Goal: Task Accomplishment & Management: Complete application form

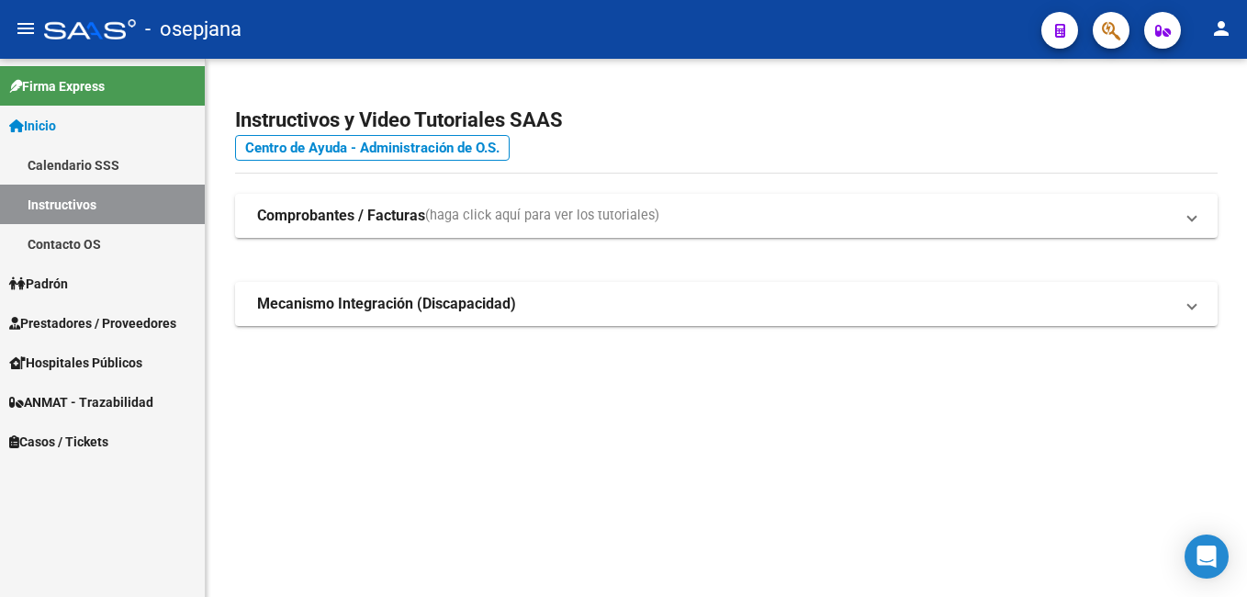
click at [81, 319] on span "Prestadores / Proveedores" at bounding box center [92, 323] width 167 height 20
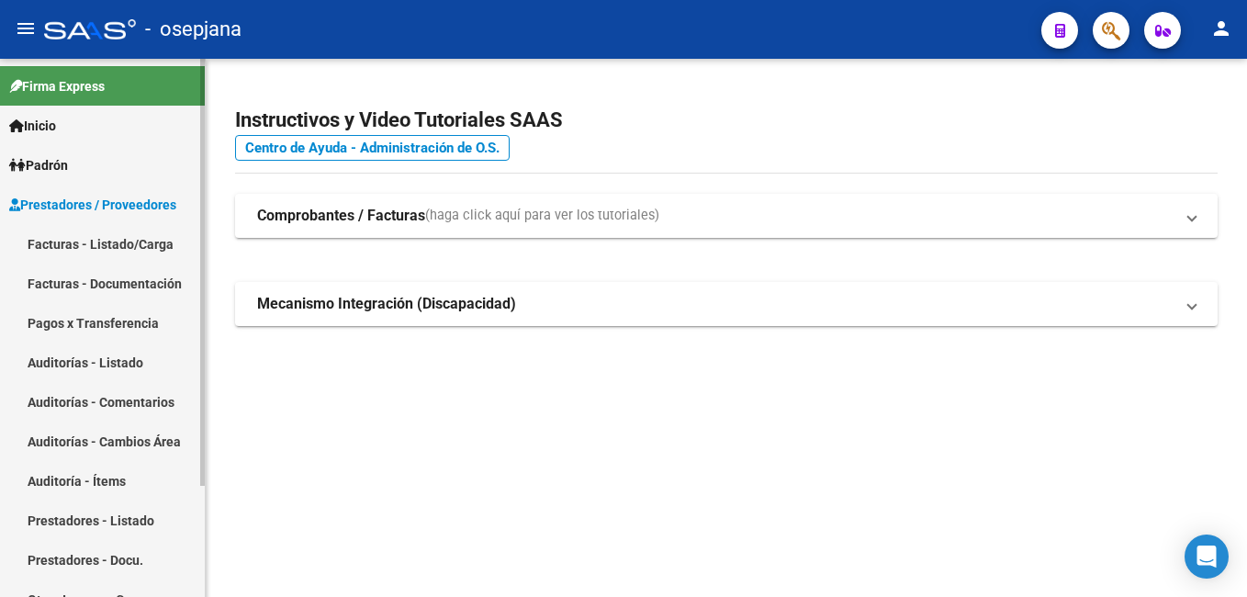
click at [100, 237] on link "Facturas - Listado/Carga" at bounding box center [102, 243] width 205 height 39
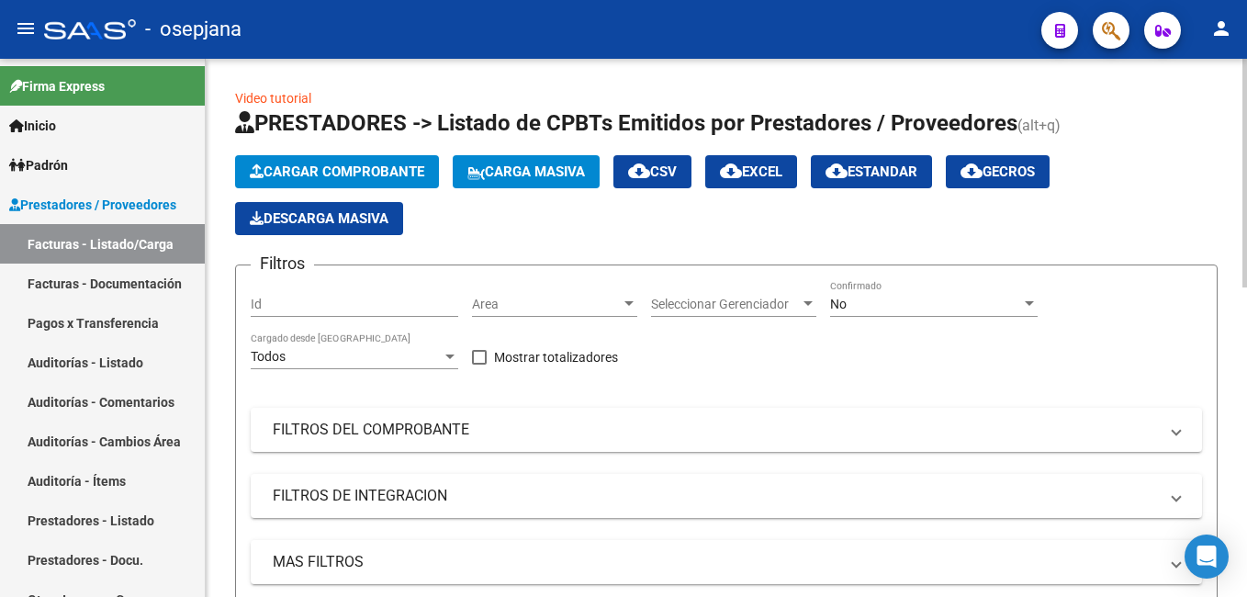
click at [341, 174] on span "Cargar Comprobante" at bounding box center [337, 171] width 175 height 17
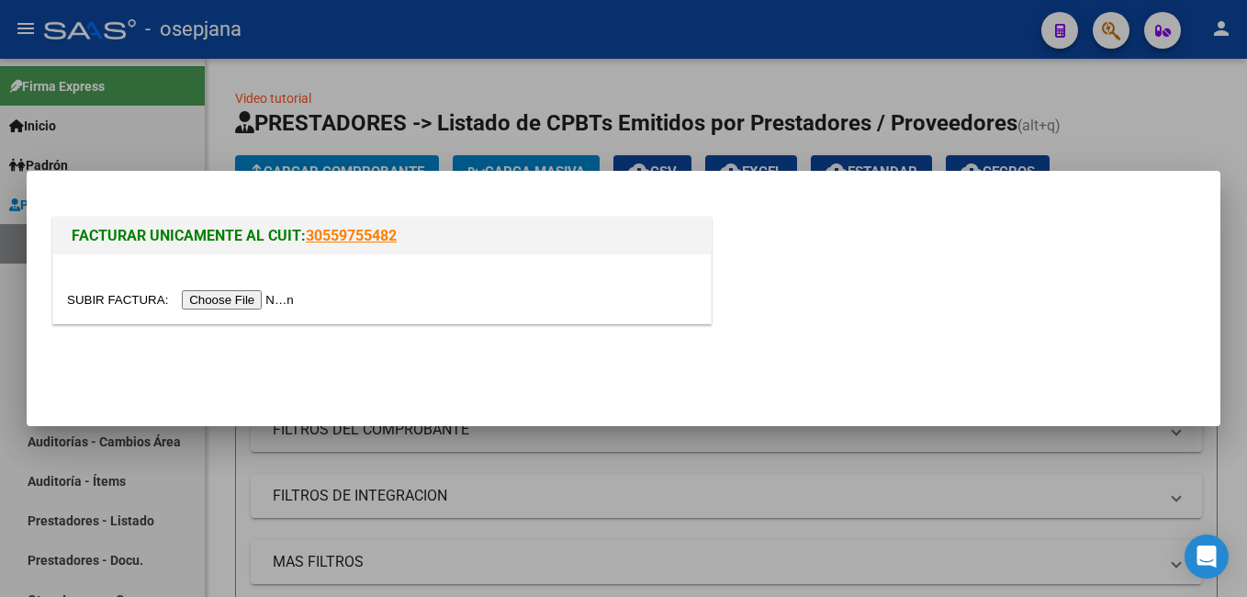
click at [226, 300] on input "file" at bounding box center [183, 299] width 232 height 19
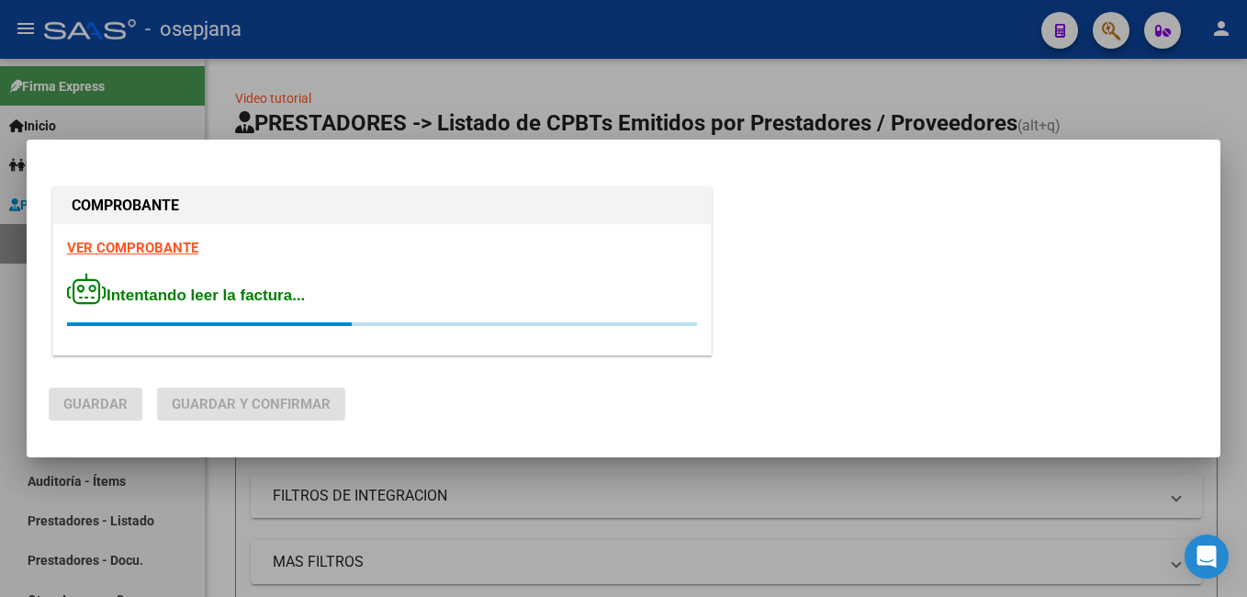
click at [122, 246] on strong "VER COMPROBANTE" at bounding box center [132, 248] width 131 height 17
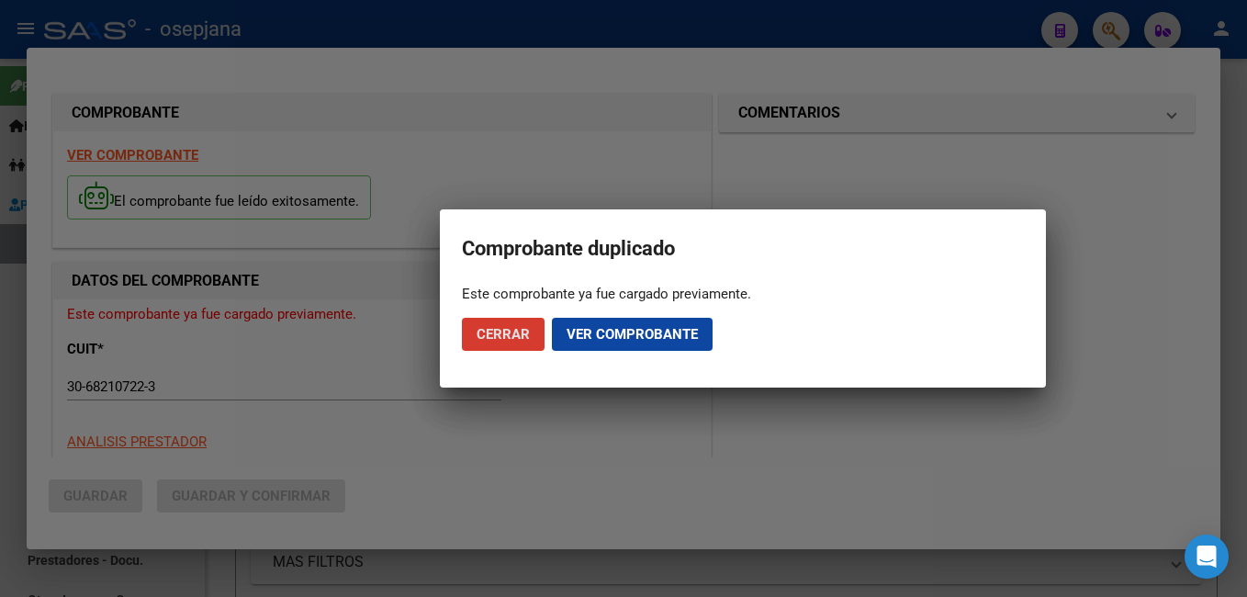
click at [555, 334] on button "Ver comprobante" at bounding box center [632, 334] width 161 height 33
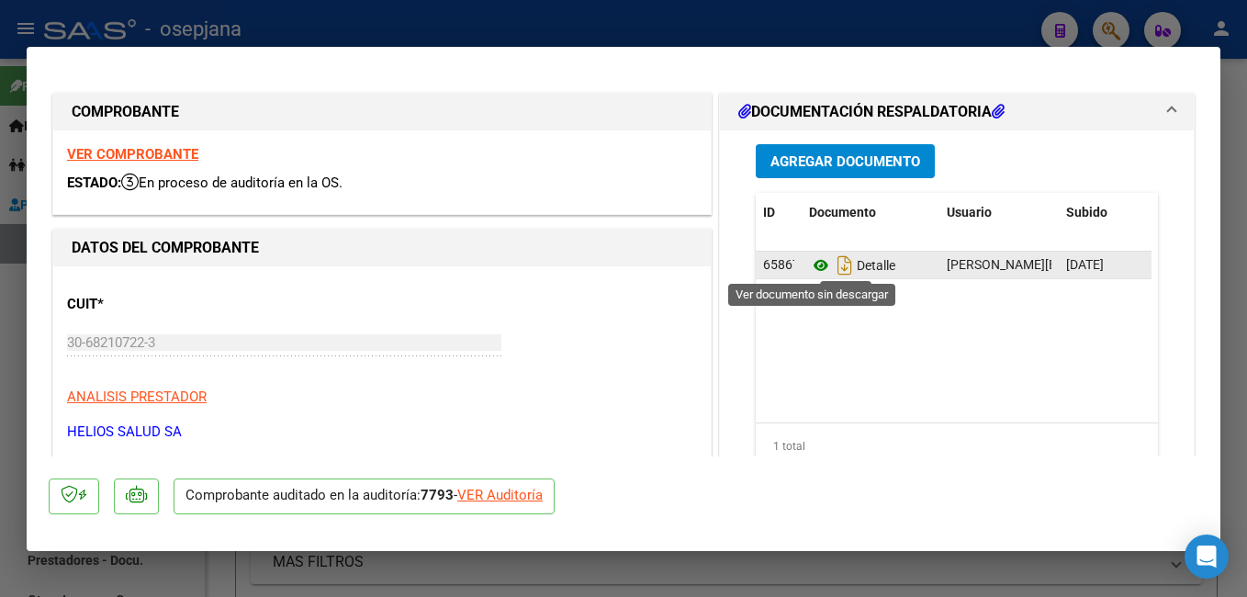
click at [817, 268] on icon at bounding box center [821, 265] width 24 height 22
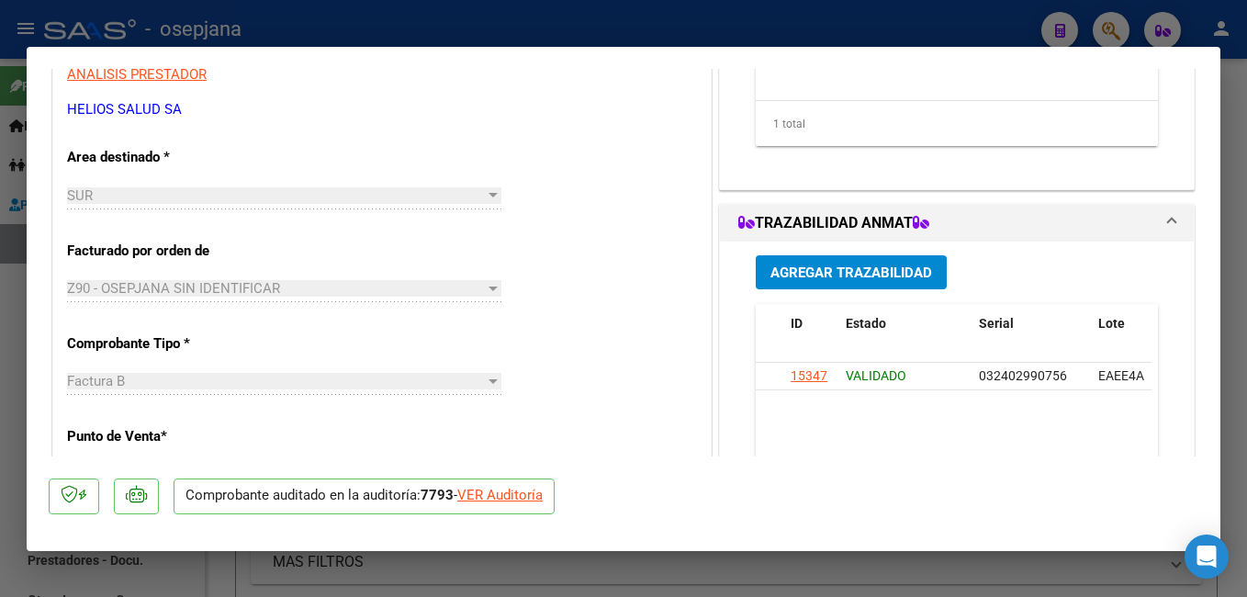
scroll to position [356, 0]
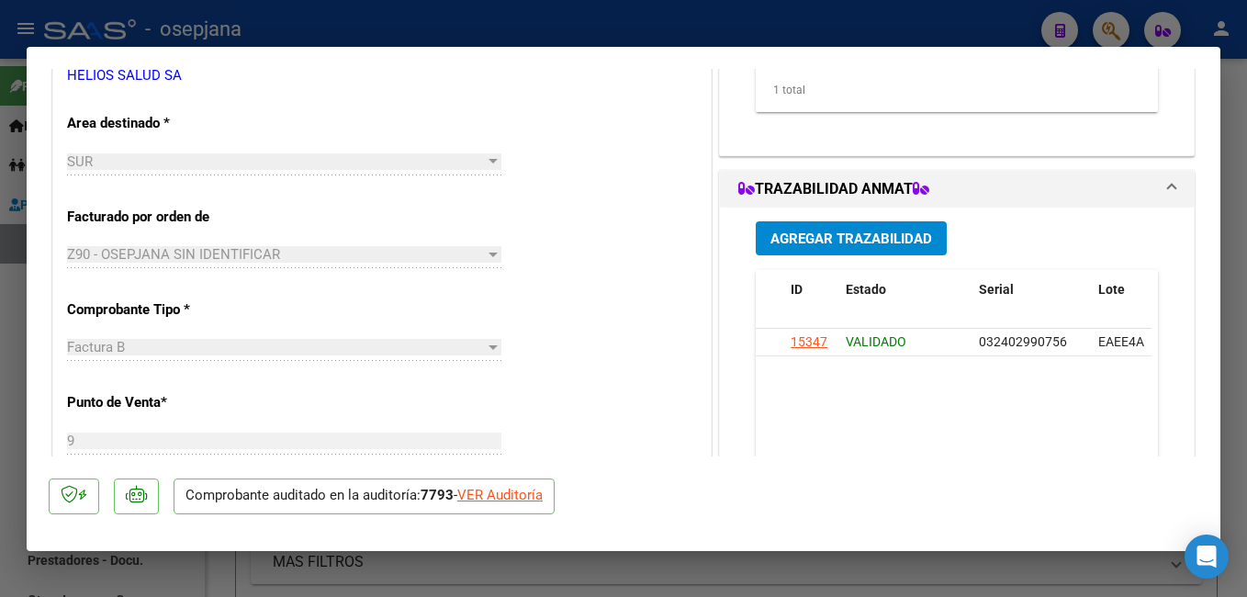
click at [19, 321] on div at bounding box center [623, 298] width 1247 height 597
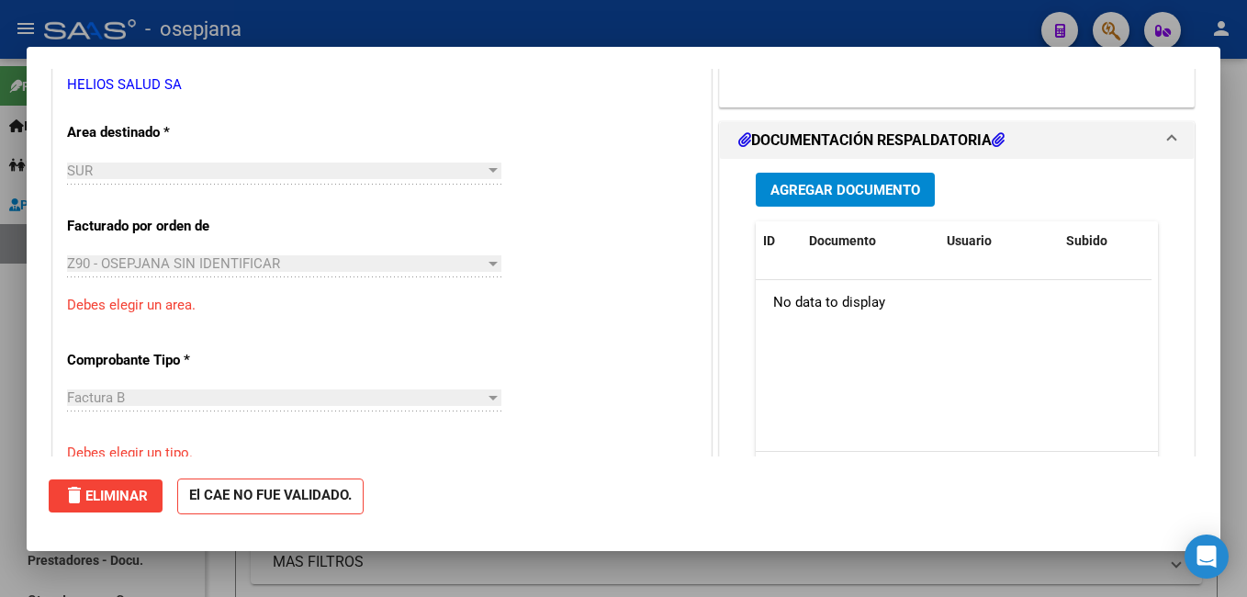
type input "$ 0,00"
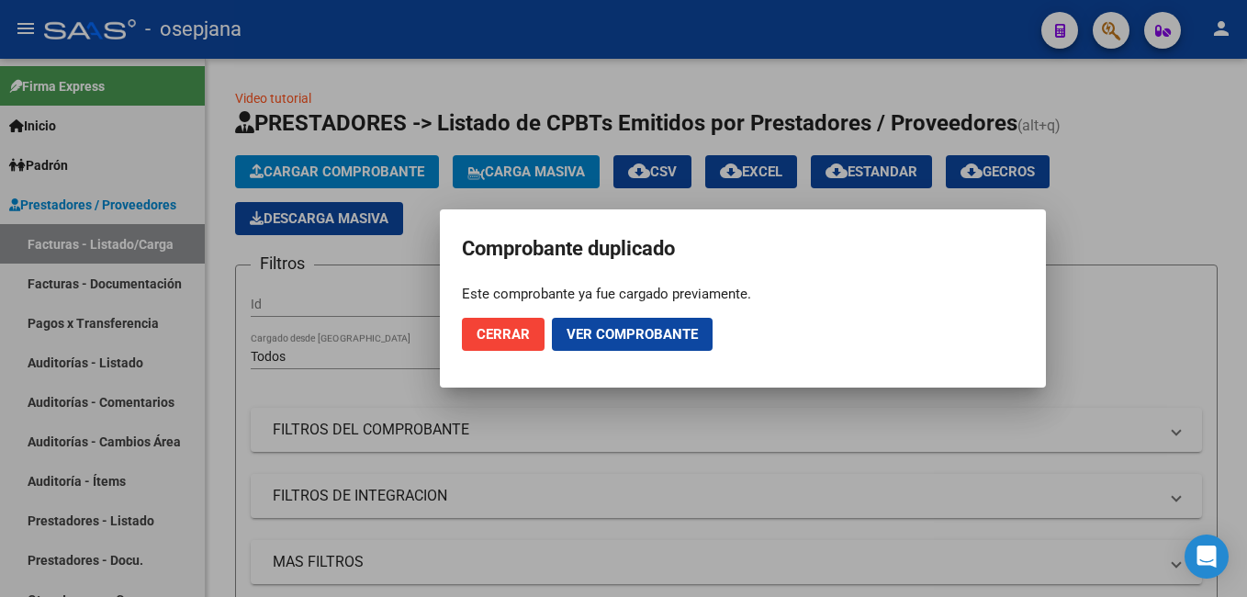
click at [527, 339] on span "Cerrar" at bounding box center [503, 334] width 53 height 17
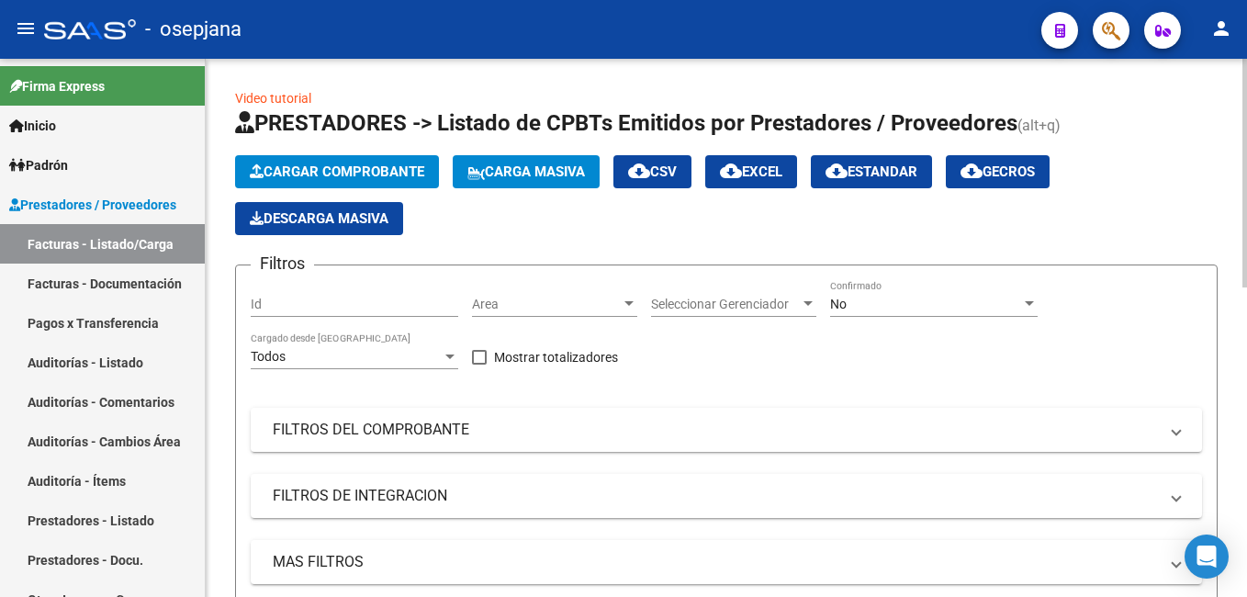
click at [350, 165] on span "Cargar Comprobante" at bounding box center [337, 171] width 175 height 17
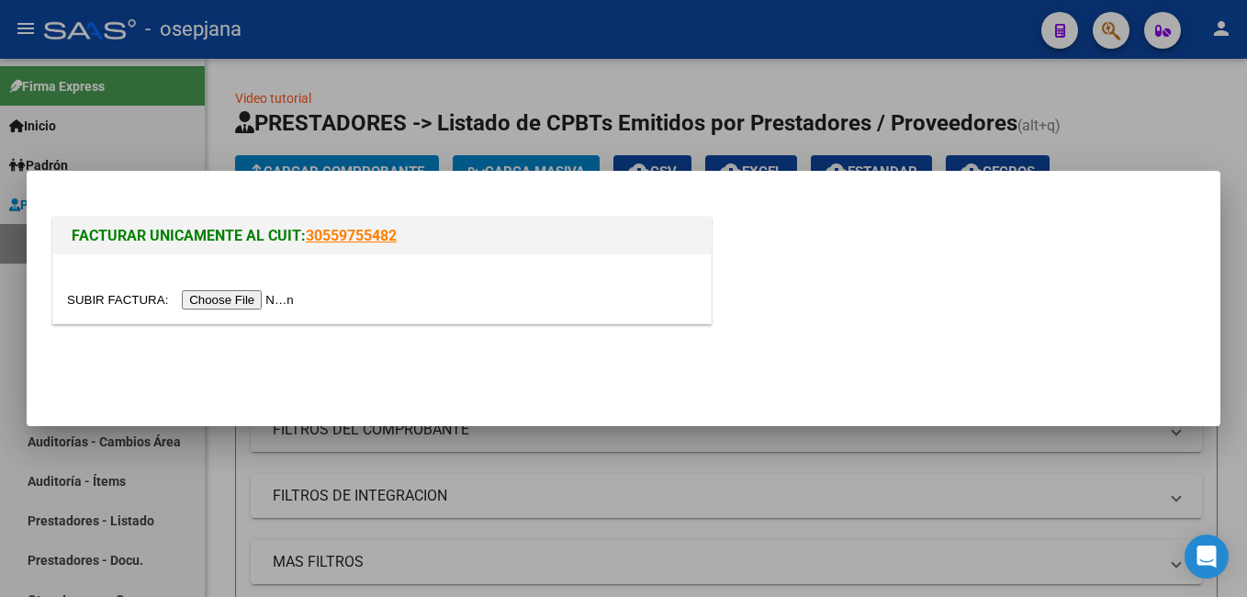
click at [253, 305] on input "file" at bounding box center [183, 299] width 232 height 19
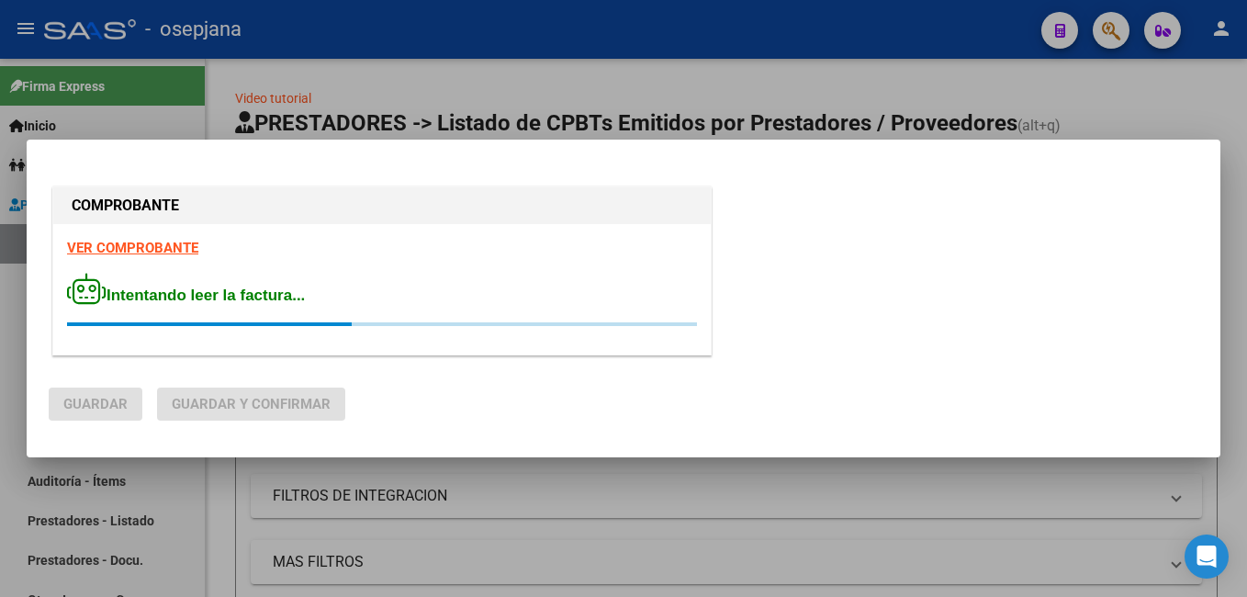
click at [149, 250] on strong "VER COMPROBANTE" at bounding box center [132, 248] width 131 height 17
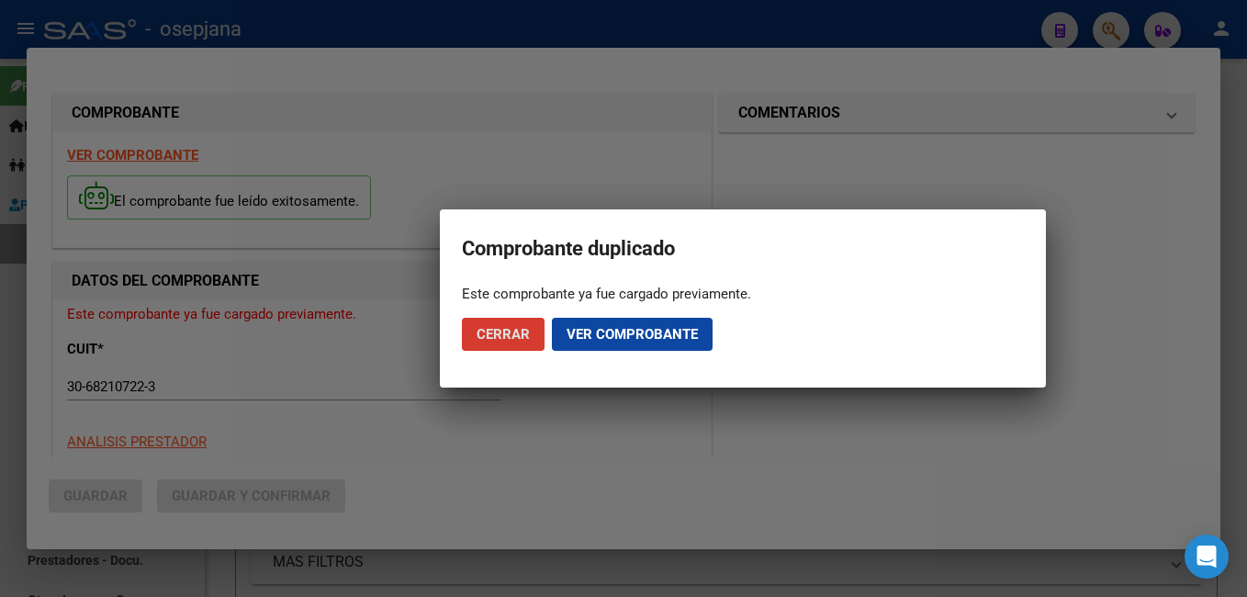
click at [610, 339] on span "Ver comprobante" at bounding box center [632, 334] width 131 height 17
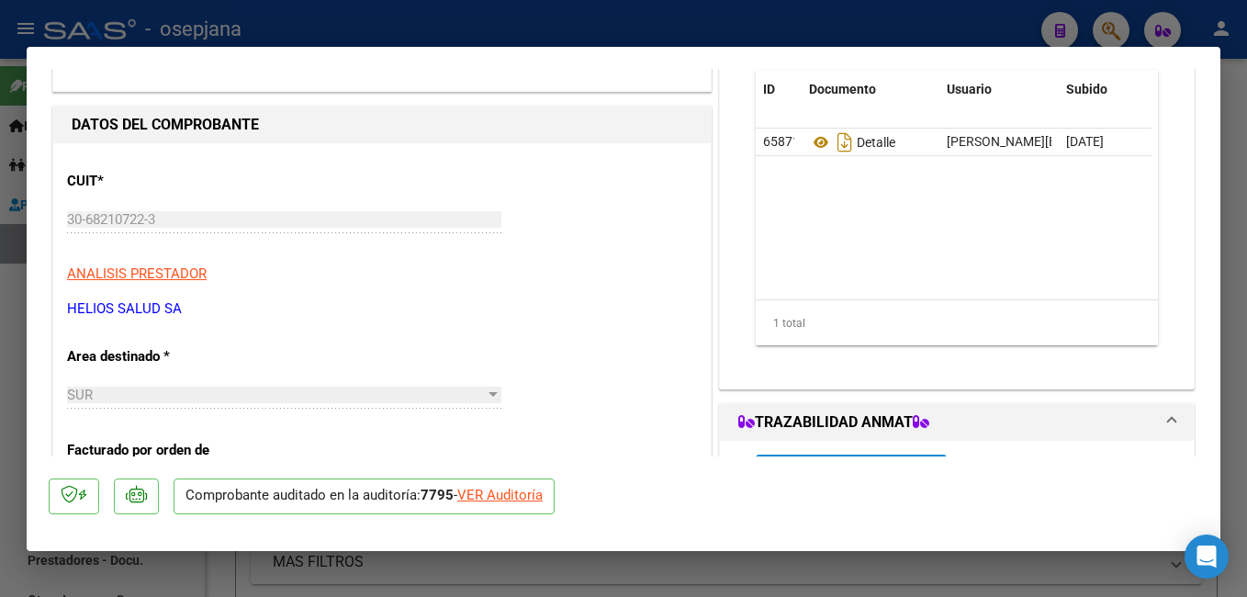
scroll to position [81, 0]
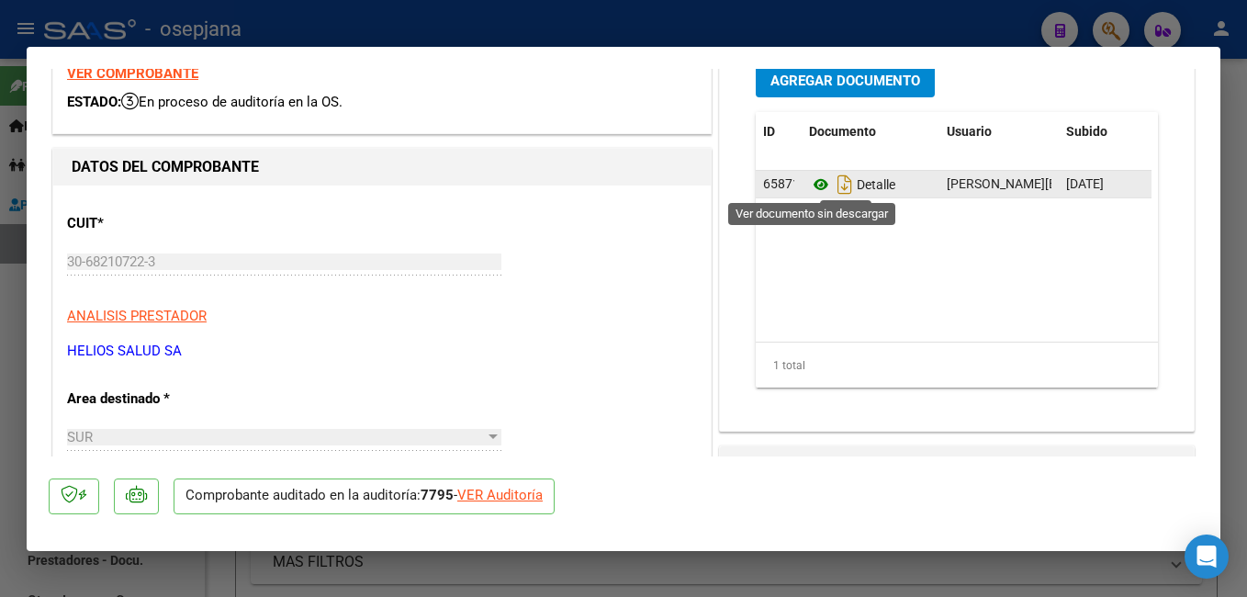
click at [812, 186] on icon at bounding box center [821, 185] width 24 height 22
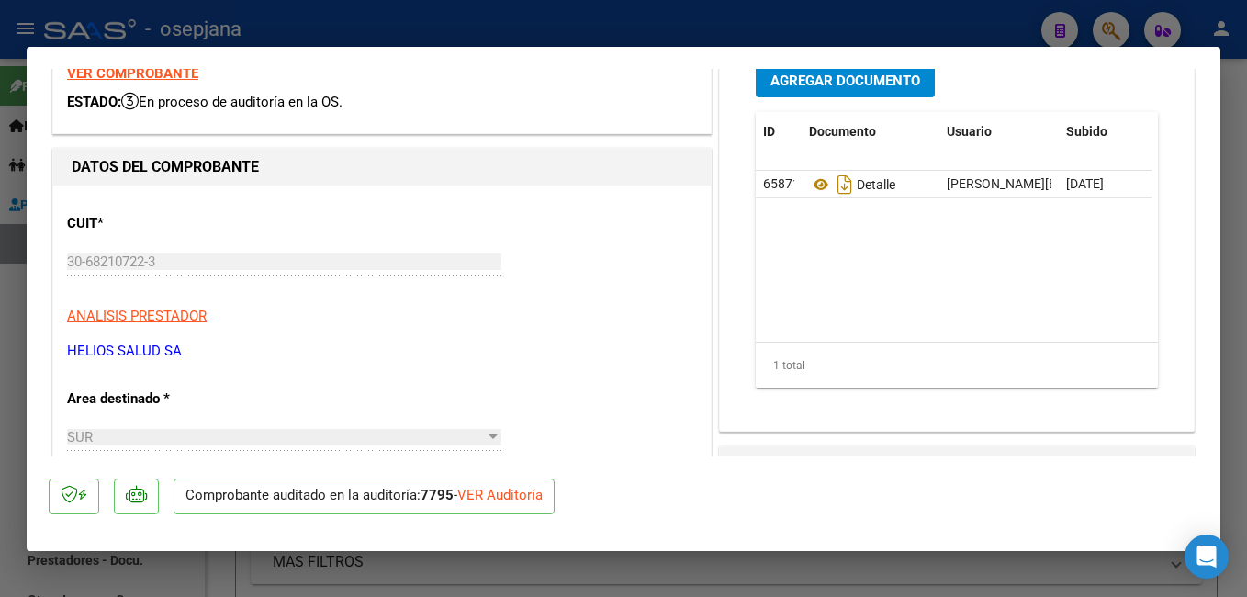
click at [17, 333] on div at bounding box center [623, 298] width 1247 height 597
type input "$ 0,00"
